Goal: Information Seeking & Learning: Learn about a topic

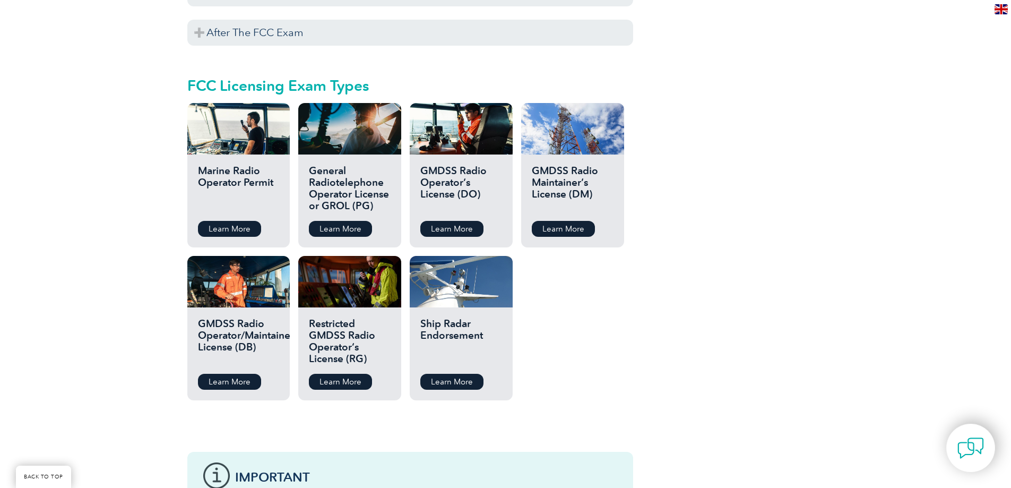
scroll to position [1098, 0]
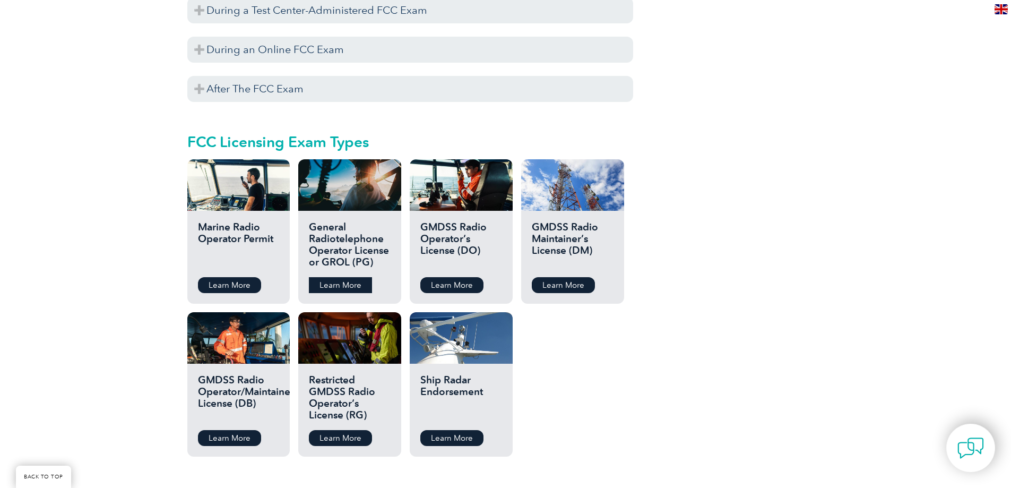
click at [338, 277] on link "Learn More" at bounding box center [340, 285] width 63 height 16
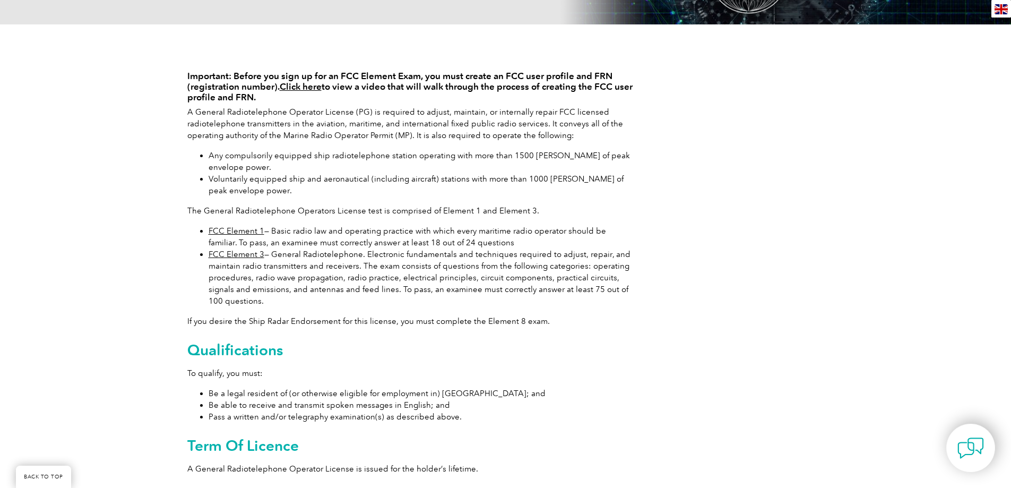
scroll to position [212, 0]
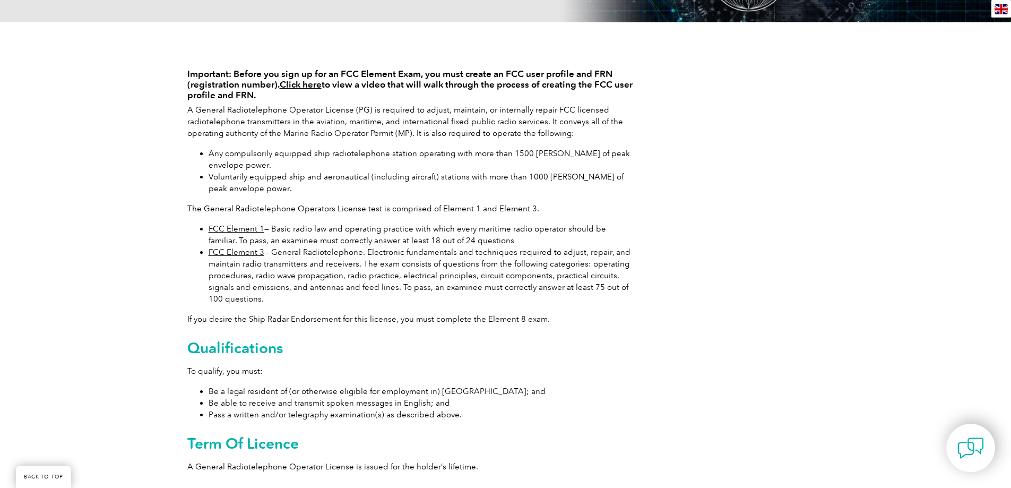
click at [247, 230] on link "FCC Element 1" at bounding box center [237, 229] width 56 height 10
click at [245, 230] on link "FCC Element 1" at bounding box center [237, 229] width 56 height 10
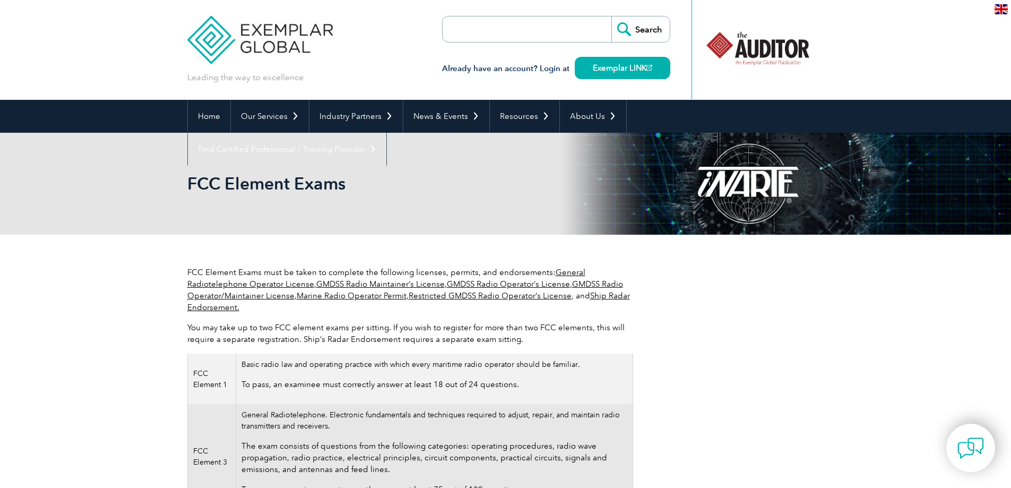
click at [276, 42] on img at bounding box center [260, 32] width 146 height 64
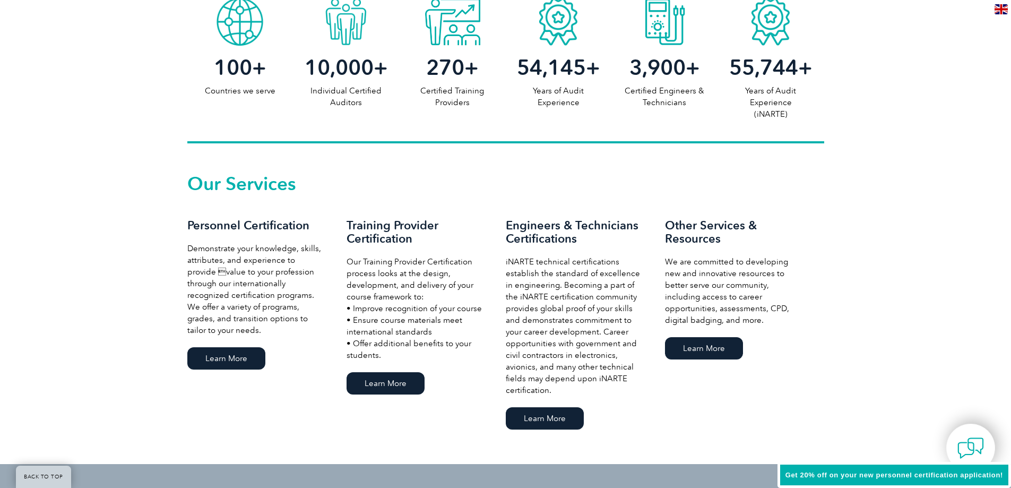
scroll to position [637, 0]
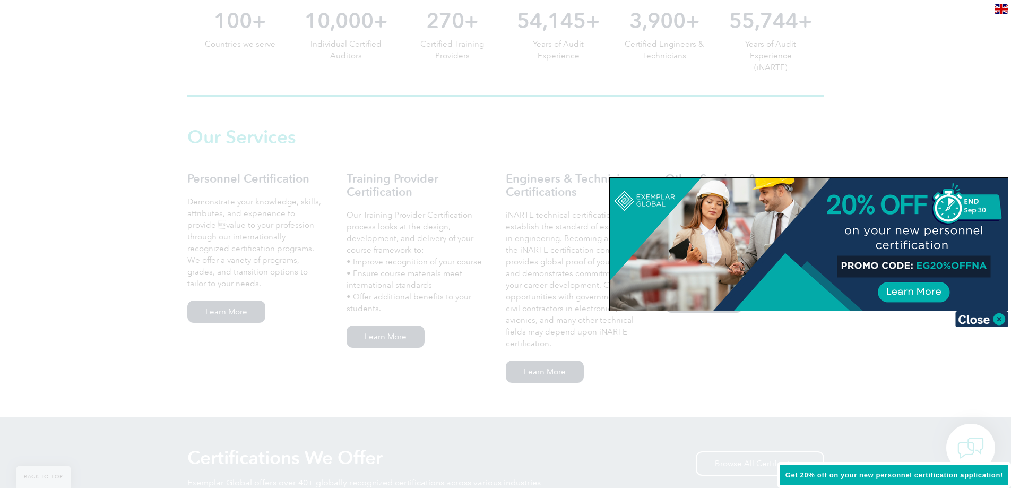
drag, startPoint x: 996, startPoint y: 318, endPoint x: 965, endPoint y: 312, distance: 31.5
click at [996, 319] on img at bounding box center [981, 319] width 53 height 16
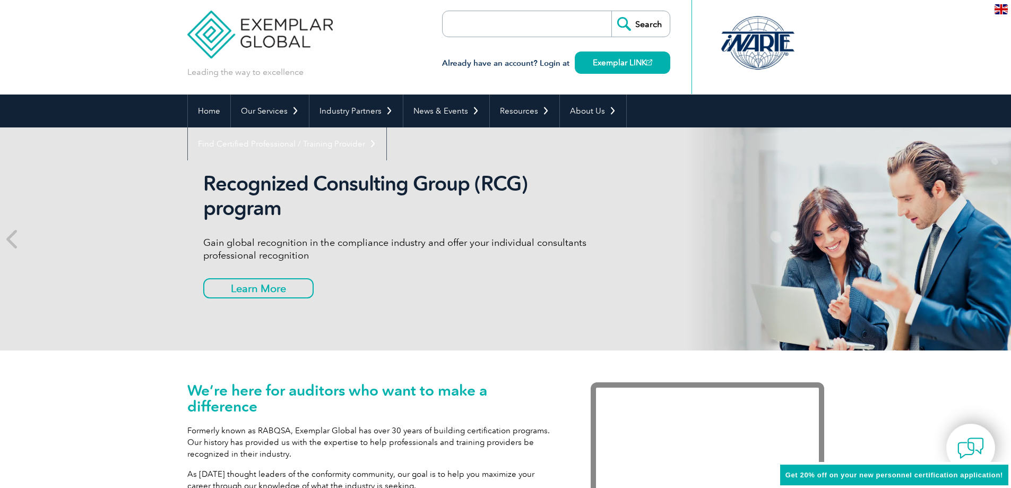
scroll to position [0, 0]
